Goal: Information Seeking & Learning: Learn about a topic

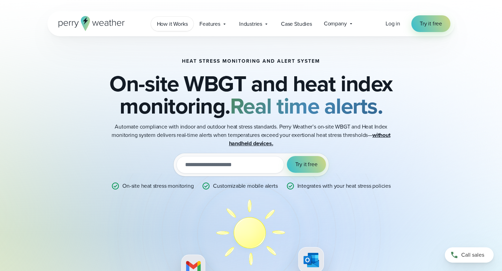
click at [166, 26] on span "How it Works" at bounding box center [172, 24] width 31 height 8
